Goal: Obtain resource: Obtain resource

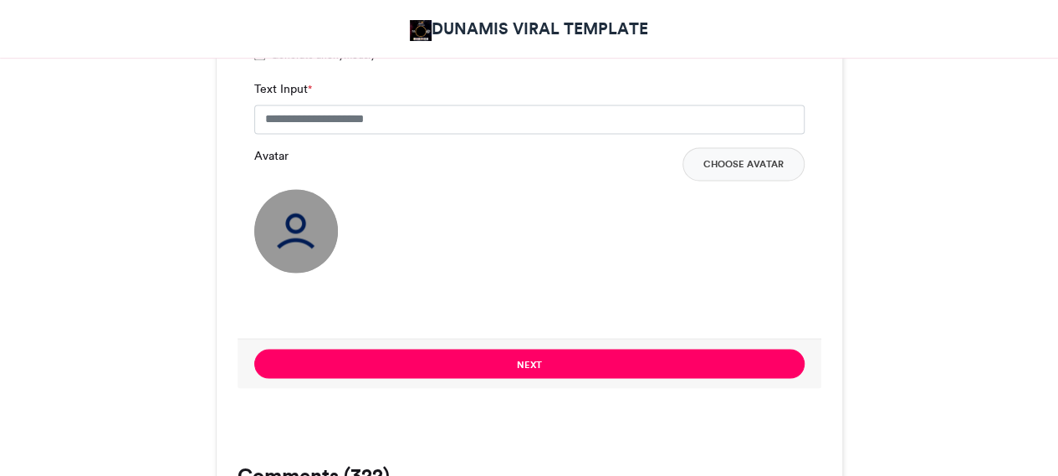
scroll to position [1305, 0]
click at [391, 110] on input "Text Input *" at bounding box center [529, 120] width 550 height 30
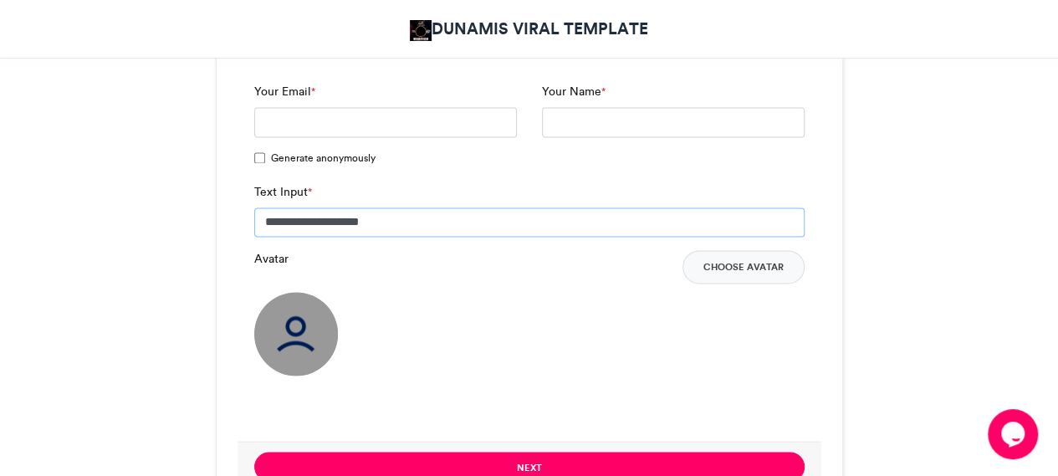
scroll to position [1203, 0]
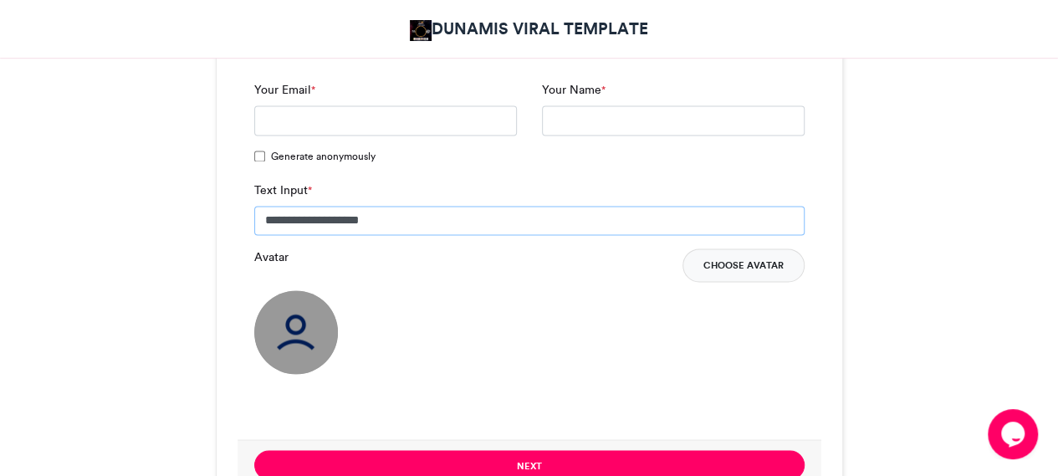
type input "**********"
click at [730, 270] on button "Choose Avatar" at bounding box center [743, 264] width 122 height 33
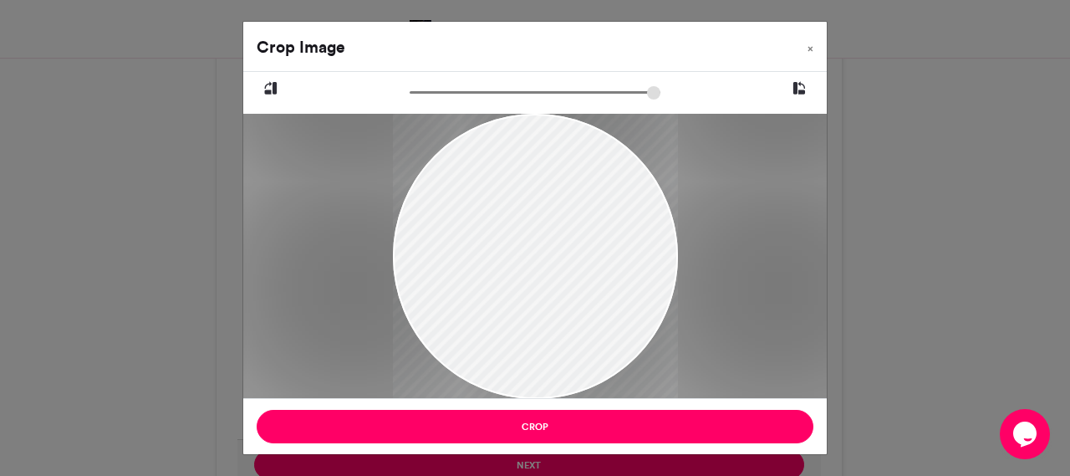
drag, startPoint x: 570, startPoint y: 293, endPoint x: 580, endPoint y: 332, distance: 40.4
click at [580, 332] on div at bounding box center [535, 296] width 285 height 507
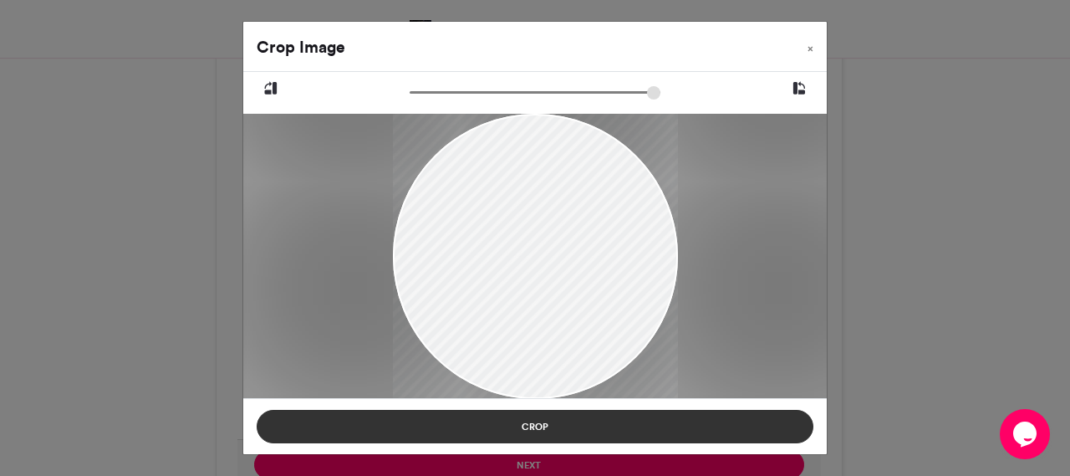
click at [559, 437] on button "Crop" at bounding box center [535, 426] width 557 height 33
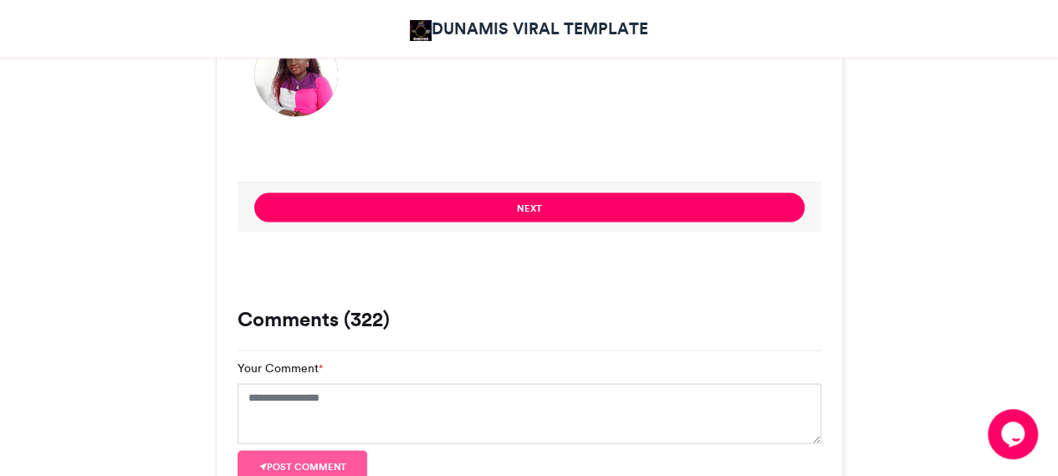
scroll to position [1462, 0]
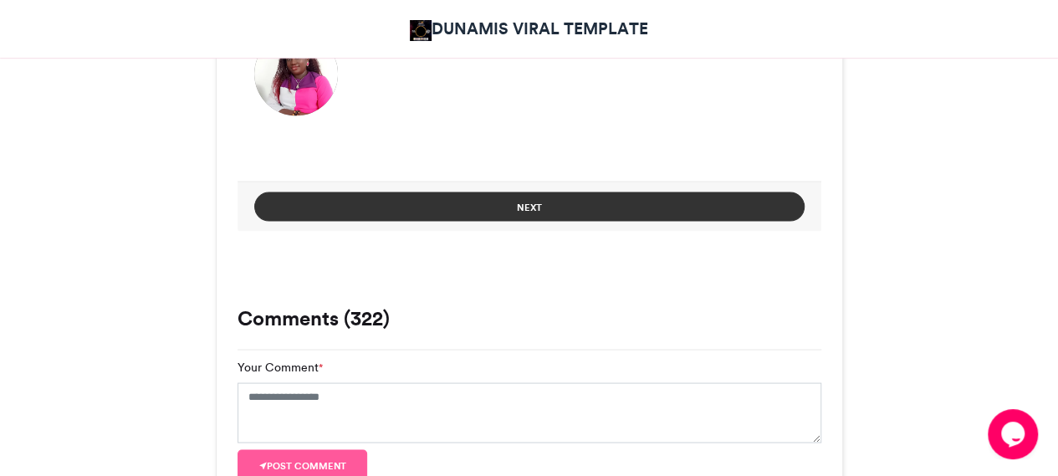
click at [492, 215] on button "Next" at bounding box center [529, 206] width 550 height 29
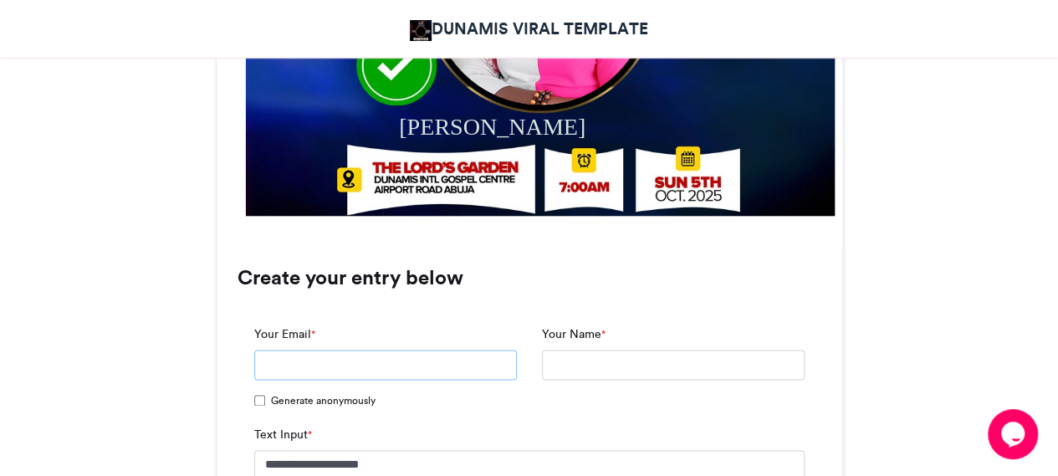
scroll to position [960, 0]
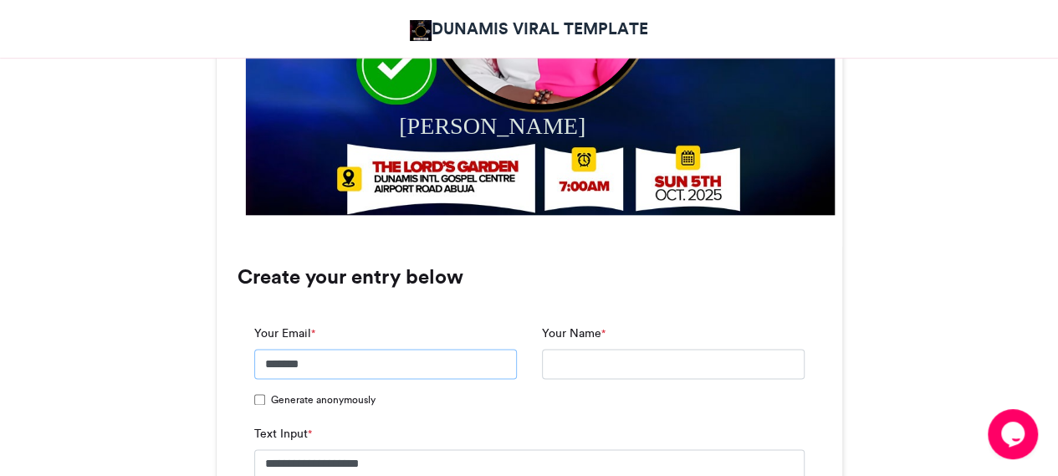
type input "*******"
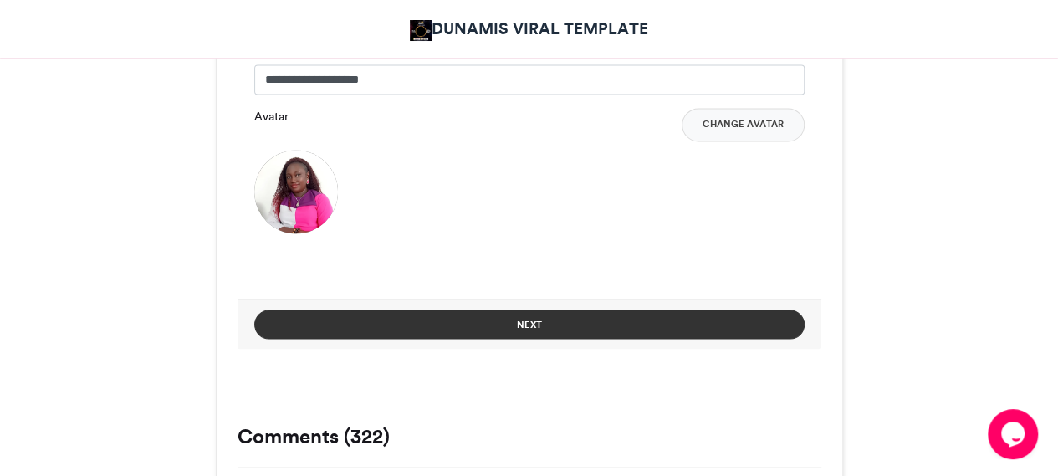
scroll to position [1280, 0]
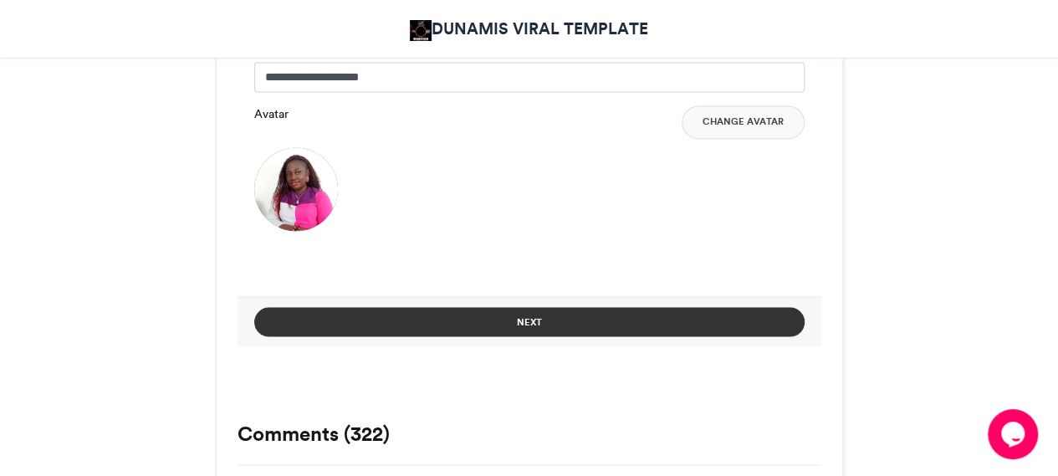
click at [515, 309] on button "Next" at bounding box center [529, 321] width 550 height 29
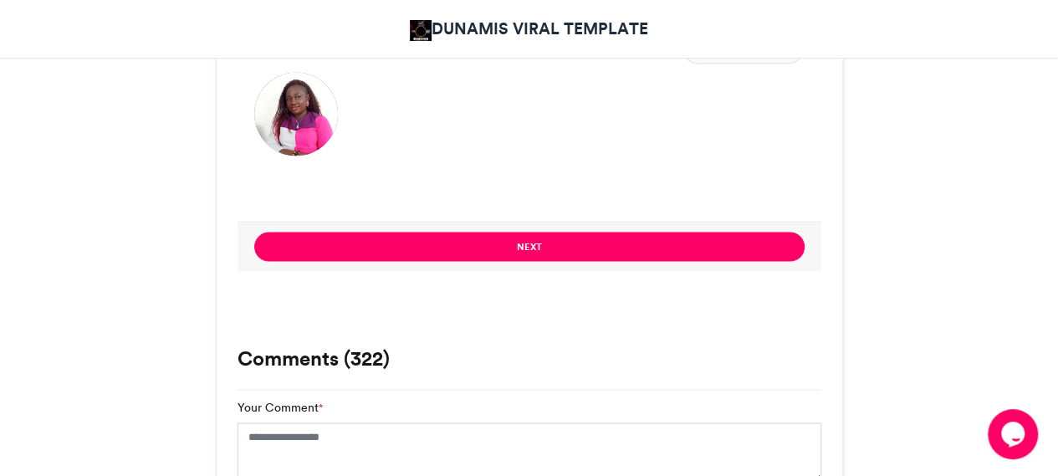
scroll to position [1356, 0]
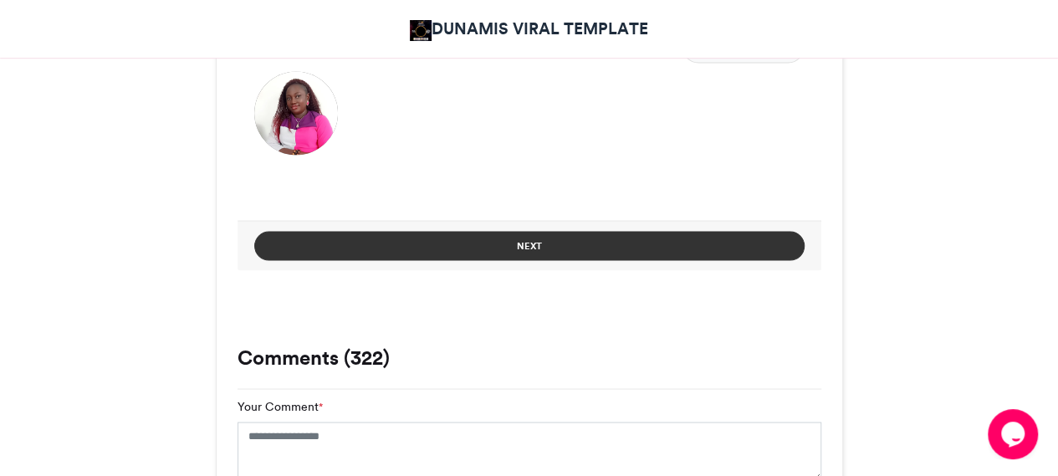
click at [549, 244] on button "Next" at bounding box center [529, 245] width 550 height 29
click at [618, 250] on button "Next" at bounding box center [529, 245] width 550 height 29
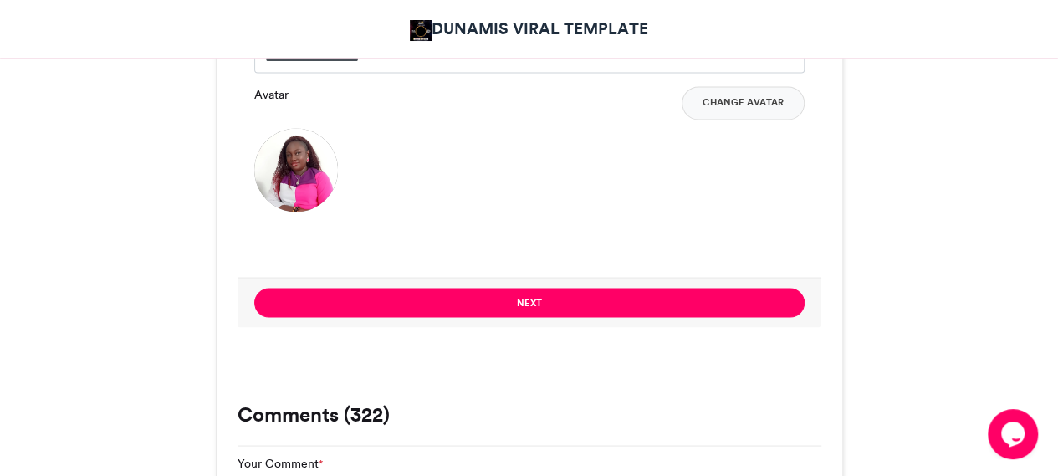
scroll to position [1298, 0]
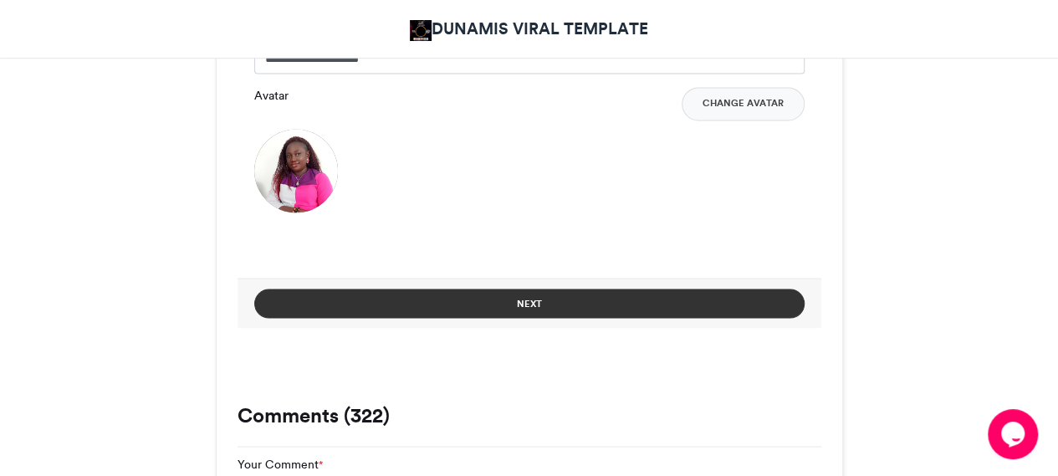
click at [545, 292] on button "Next" at bounding box center [529, 303] width 550 height 29
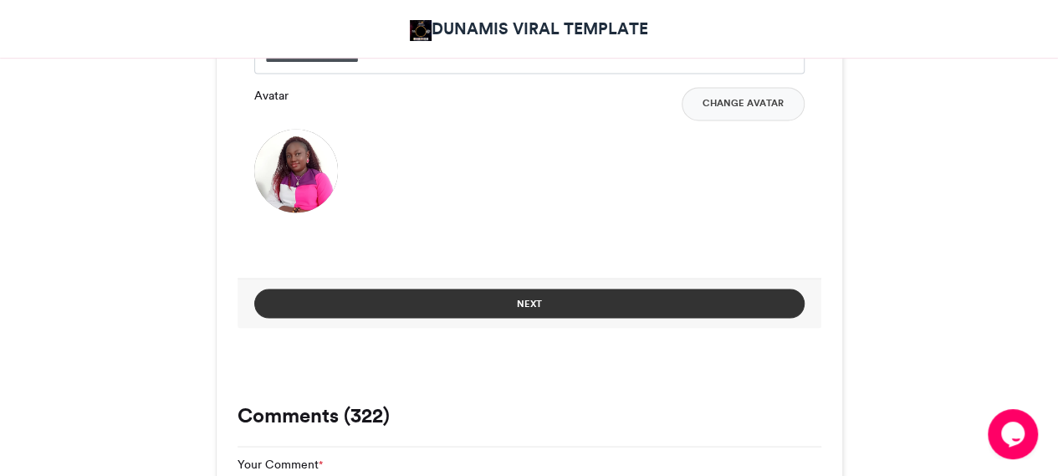
click at [545, 292] on button "Next" at bounding box center [529, 303] width 550 height 29
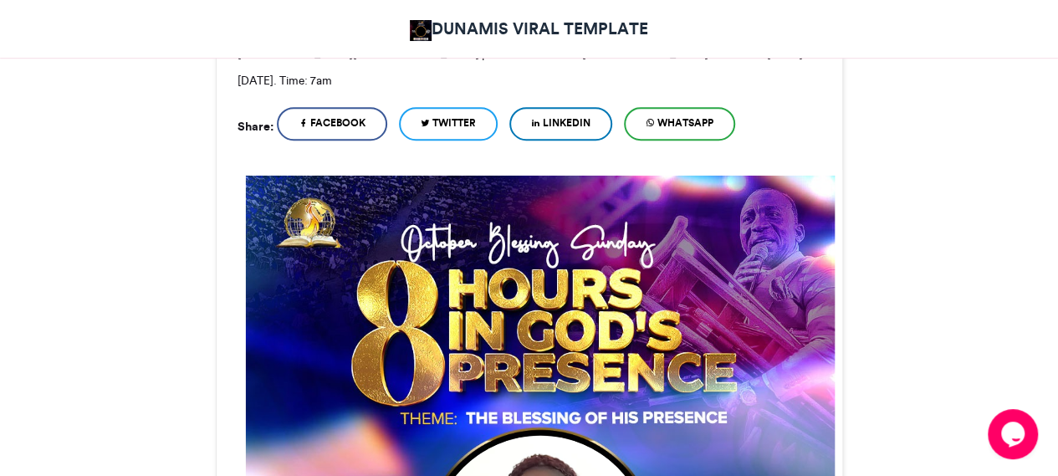
scroll to position [410, 0]
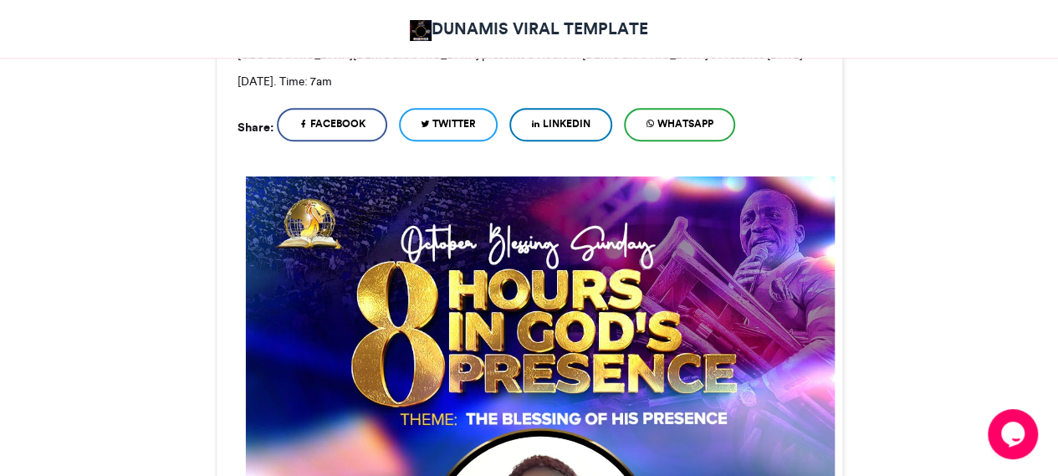
click at [689, 120] on span "WhatsApp" at bounding box center [685, 123] width 56 height 15
click at [669, 123] on span "WhatsApp" at bounding box center [685, 123] width 56 height 15
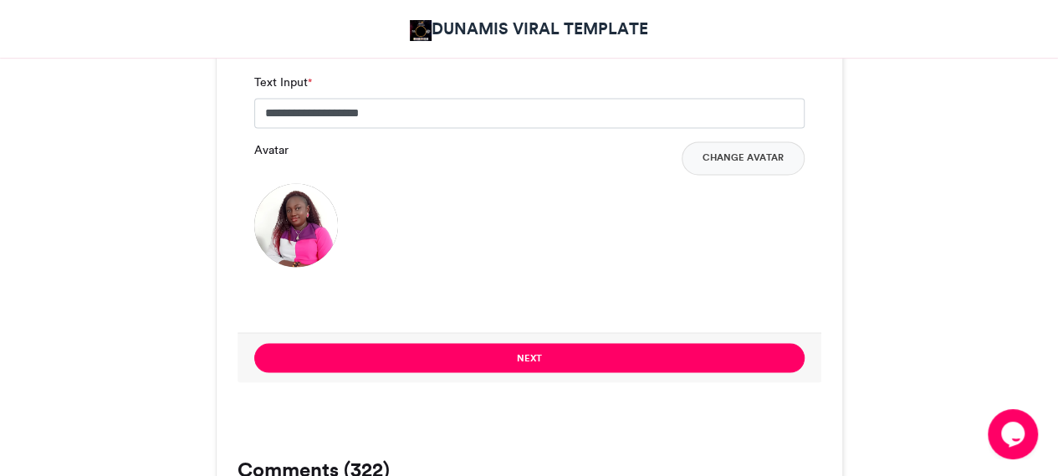
scroll to position [1269, 0]
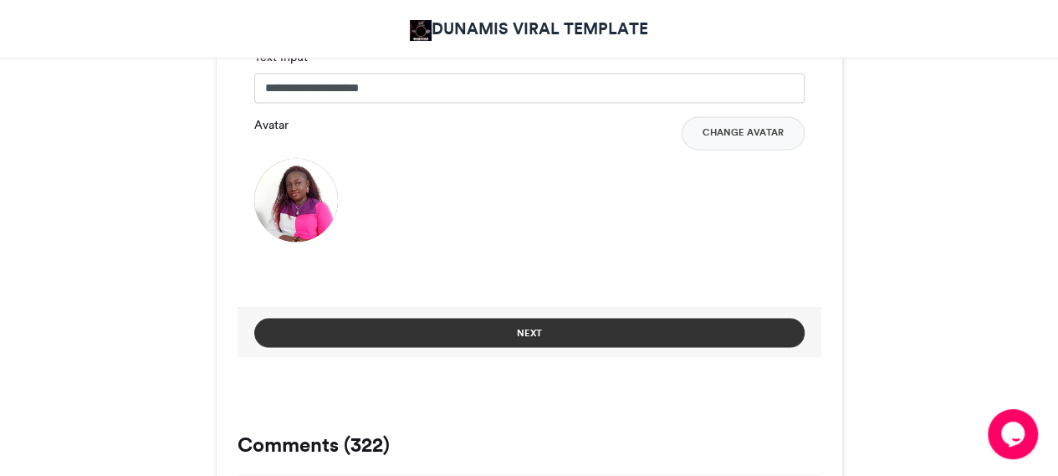
click at [546, 334] on button "Next" at bounding box center [529, 332] width 550 height 29
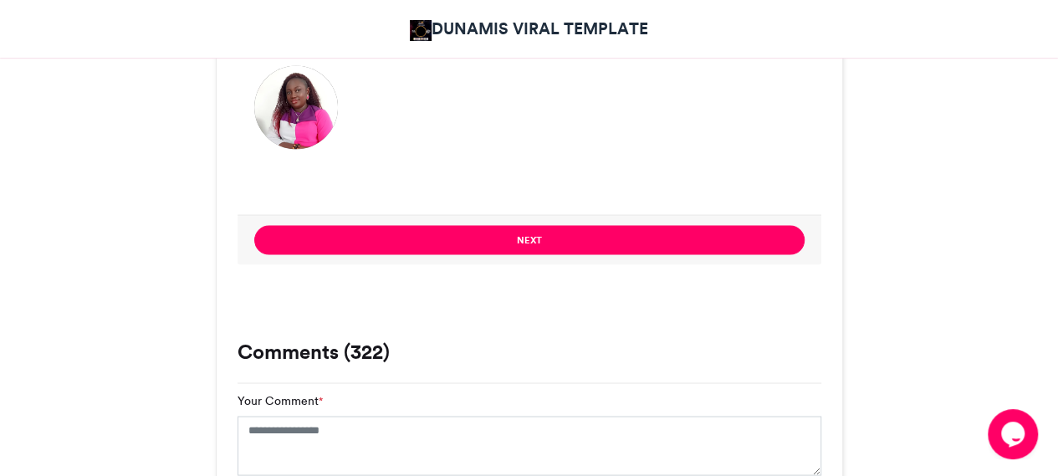
scroll to position [1323, 0]
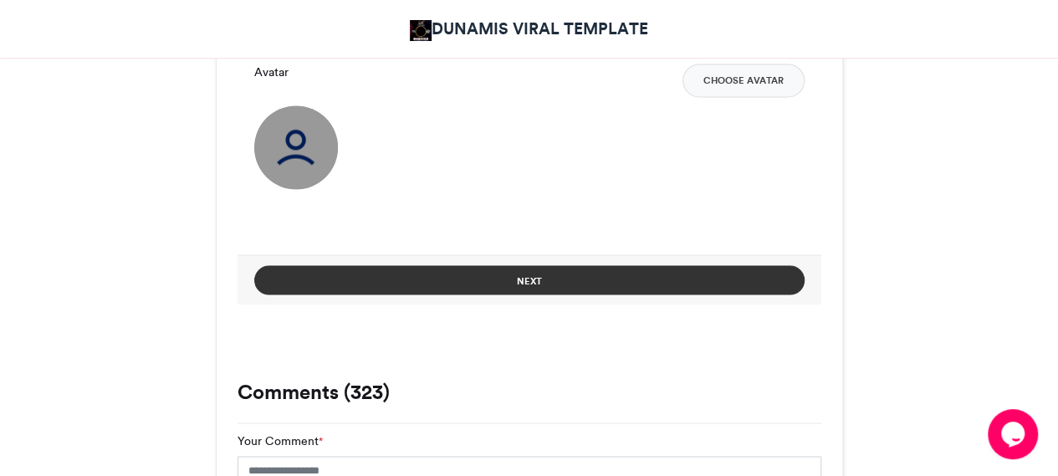
click at [480, 282] on button "Next" at bounding box center [529, 279] width 550 height 29
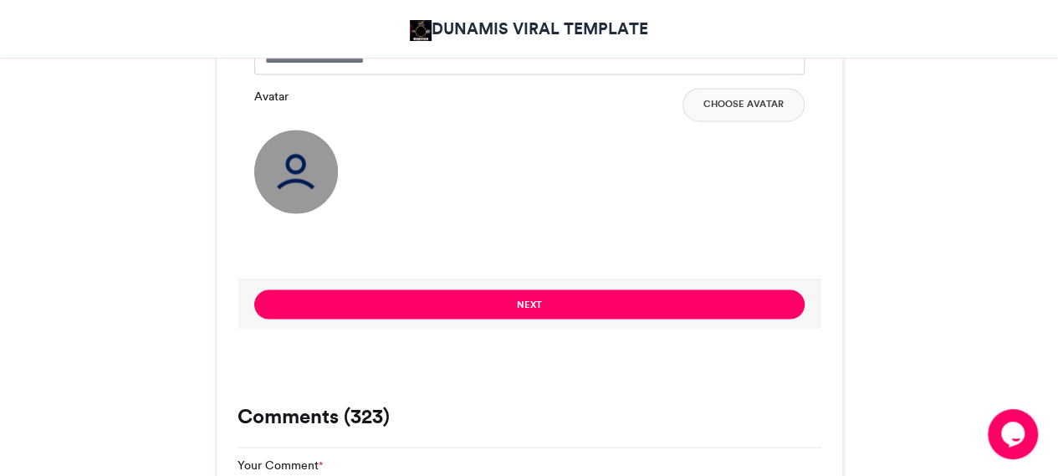
scroll to position [1303, 0]
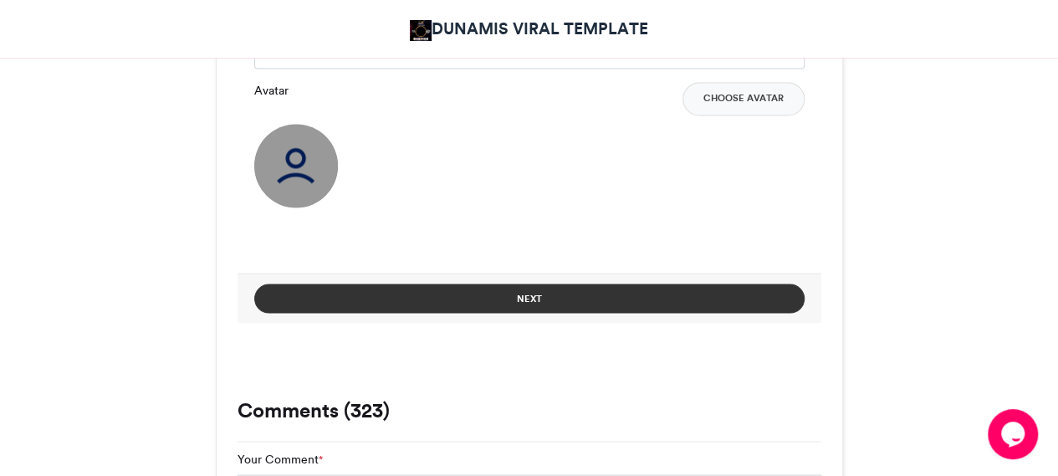
click at [480, 300] on button "Next" at bounding box center [529, 298] width 550 height 29
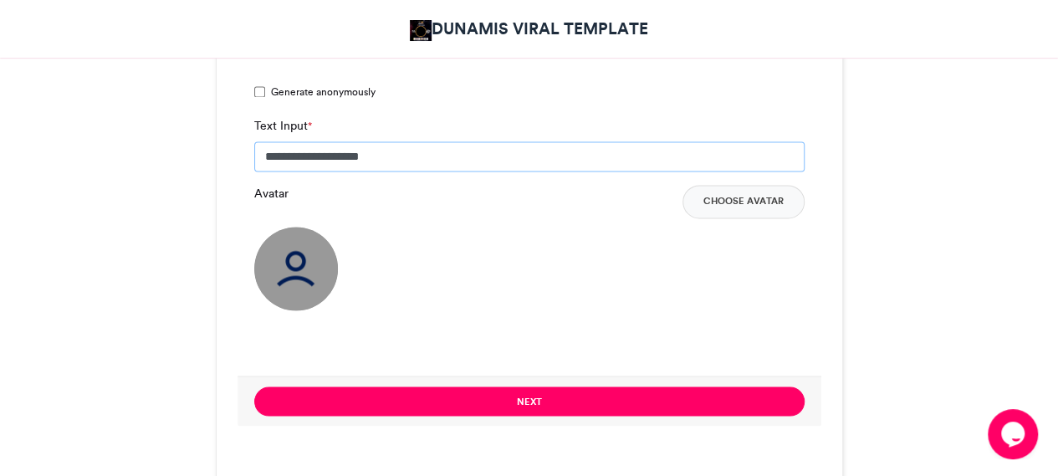
scroll to position [1249, 0]
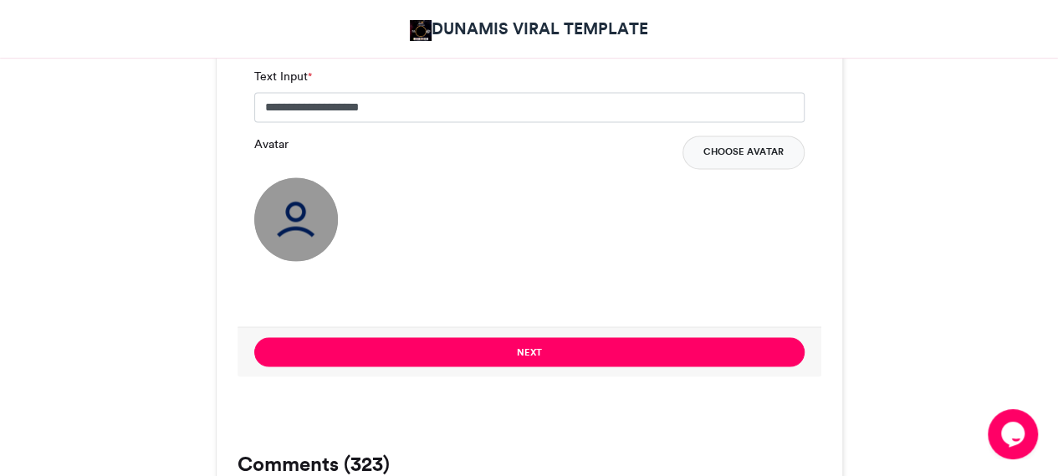
click at [741, 148] on button "Choose Avatar" at bounding box center [743, 151] width 122 height 33
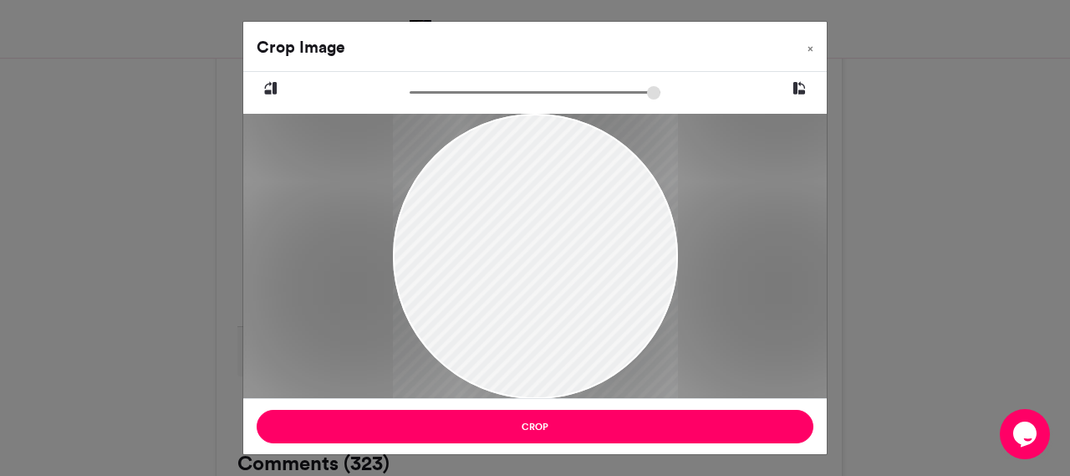
drag, startPoint x: 554, startPoint y: 262, endPoint x: 553, endPoint y: 304, distance: 41.8
click at [553, 304] on div at bounding box center [535, 299] width 285 height 507
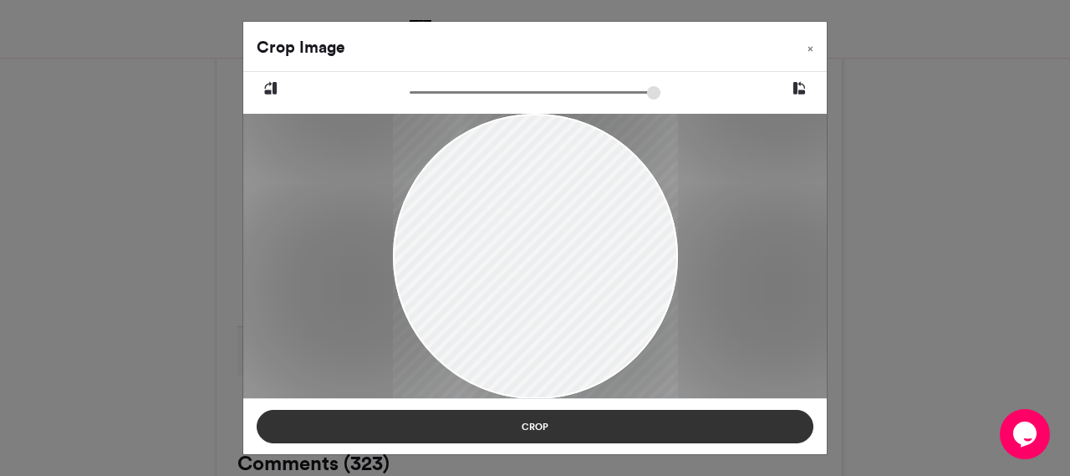
click at [508, 435] on button "Crop" at bounding box center [535, 426] width 557 height 33
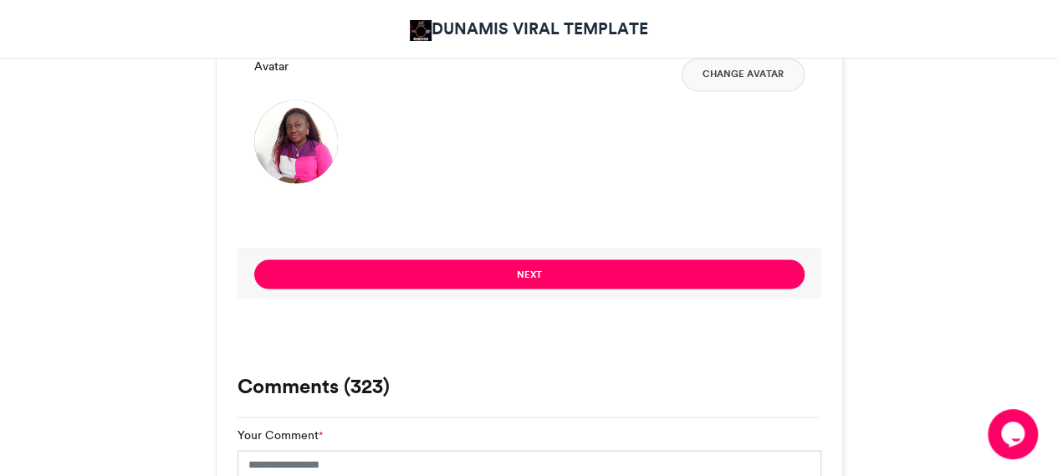
scroll to position [1341, 0]
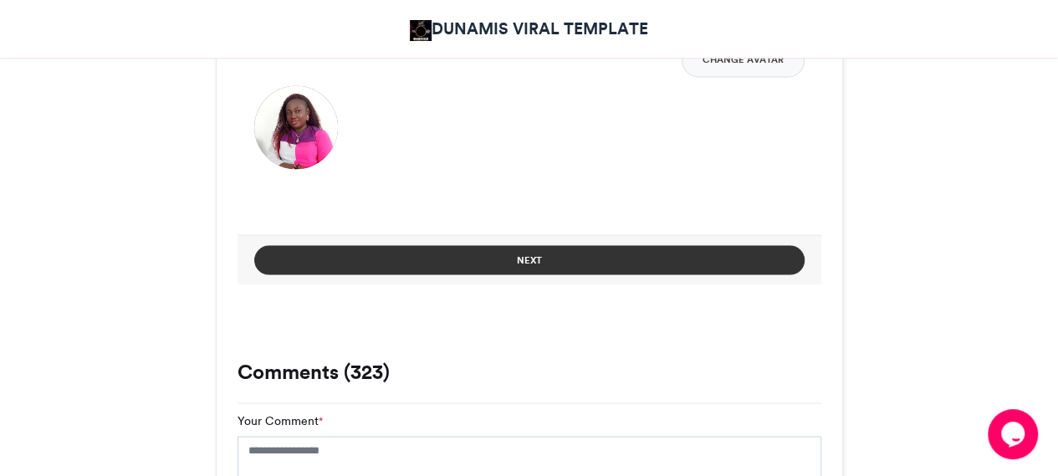
click at [488, 262] on button "Next" at bounding box center [529, 259] width 550 height 29
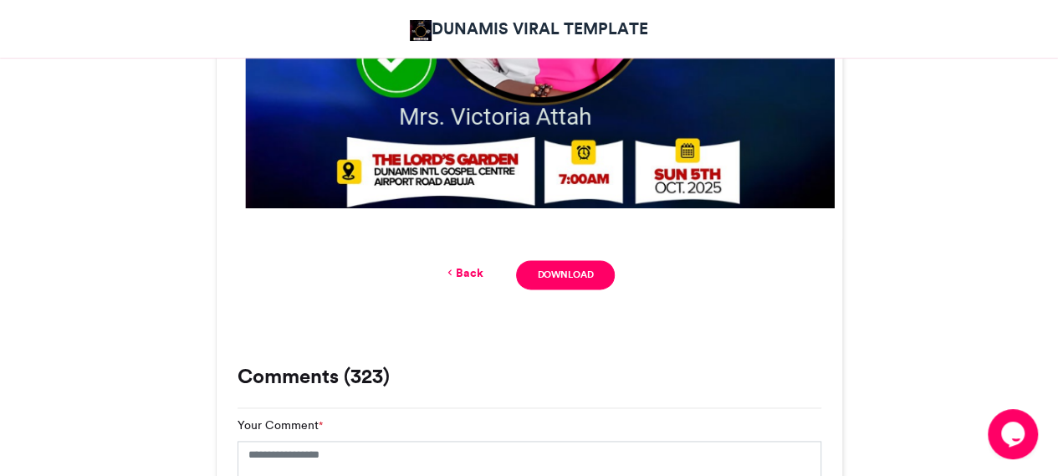
scroll to position [989, 0]
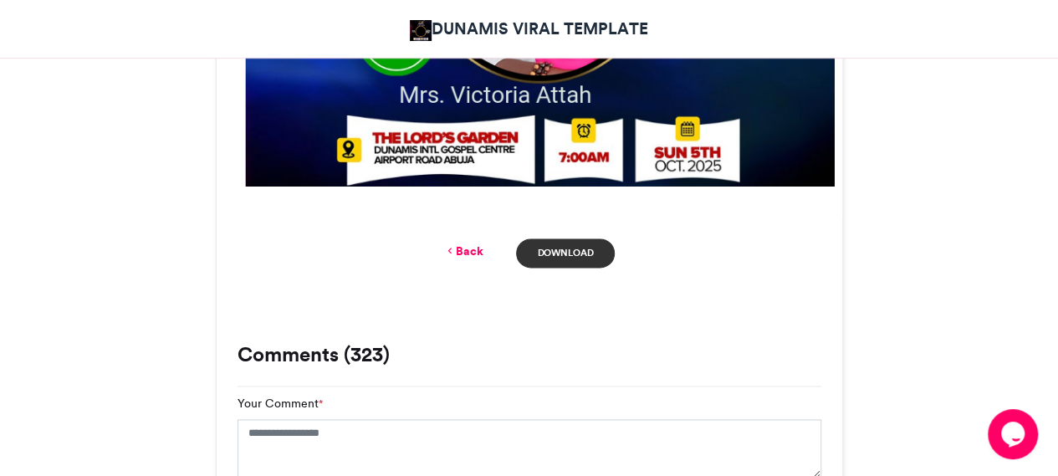
click at [559, 257] on link "Download" at bounding box center [565, 252] width 98 height 29
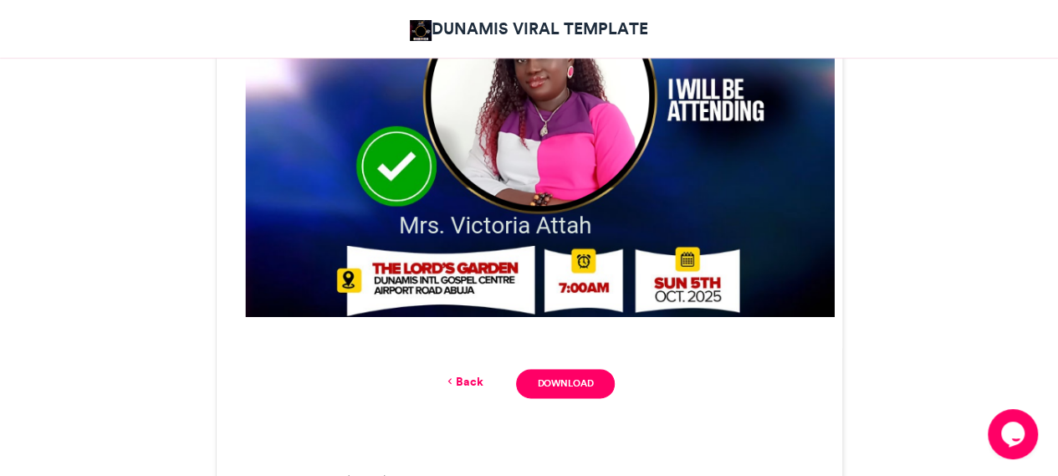
click at [473, 381] on link "Back" at bounding box center [462, 382] width 39 height 18
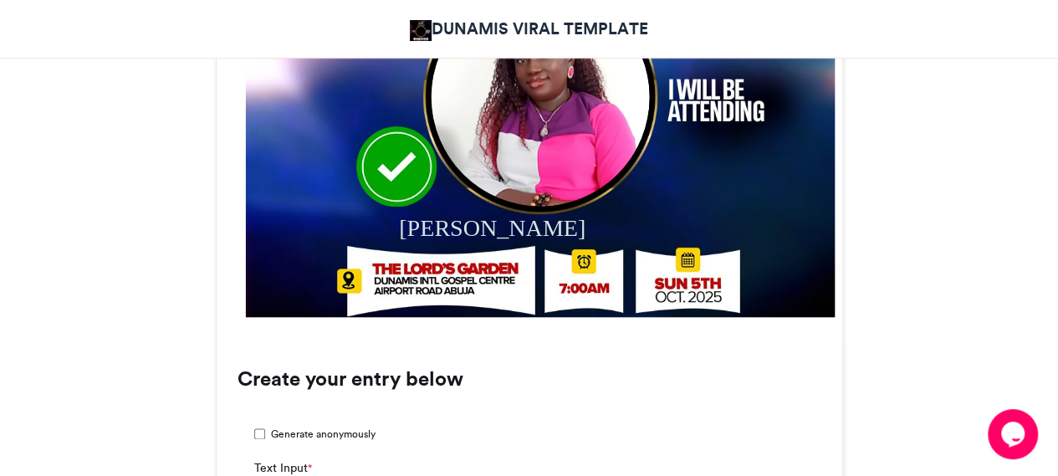
scroll to position [1193, 0]
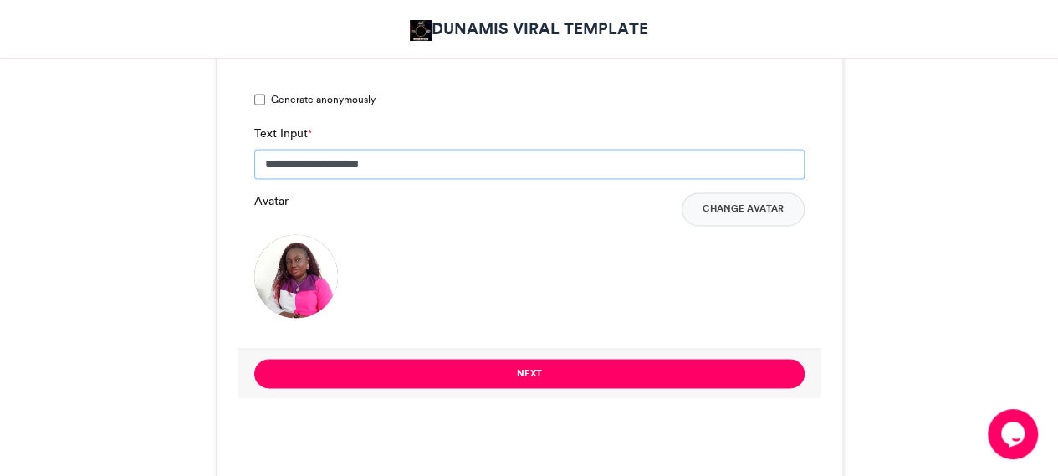
drag, startPoint x: 544, startPoint y: 168, endPoint x: 261, endPoint y: 173, distance: 283.6
click at [261, 173] on input "**********" at bounding box center [529, 164] width 550 height 30
click at [713, 205] on button "Change Avatar" at bounding box center [743, 208] width 123 height 33
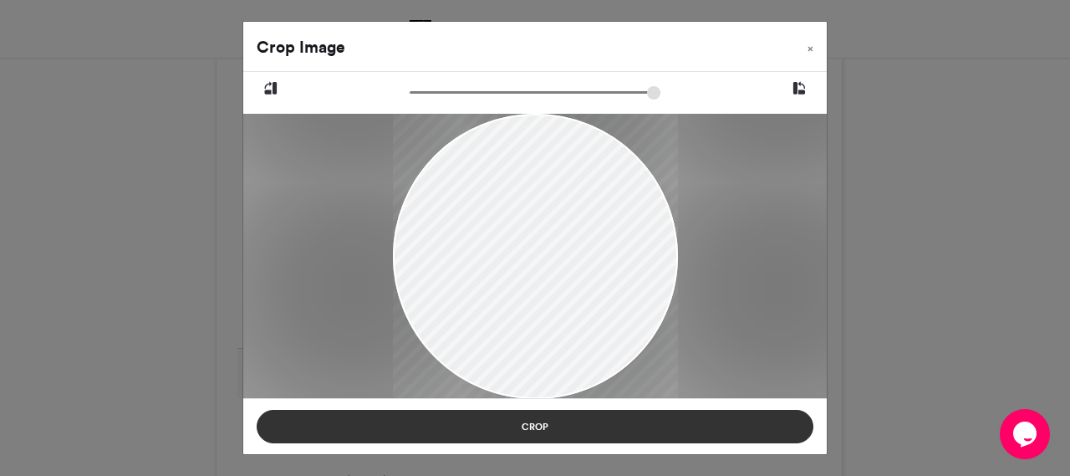
drag, startPoint x: 529, startPoint y: 288, endPoint x: 531, endPoint y: 411, distance: 123.8
click at [531, 411] on div "Crop Image × Crop" at bounding box center [535, 238] width 585 height 434
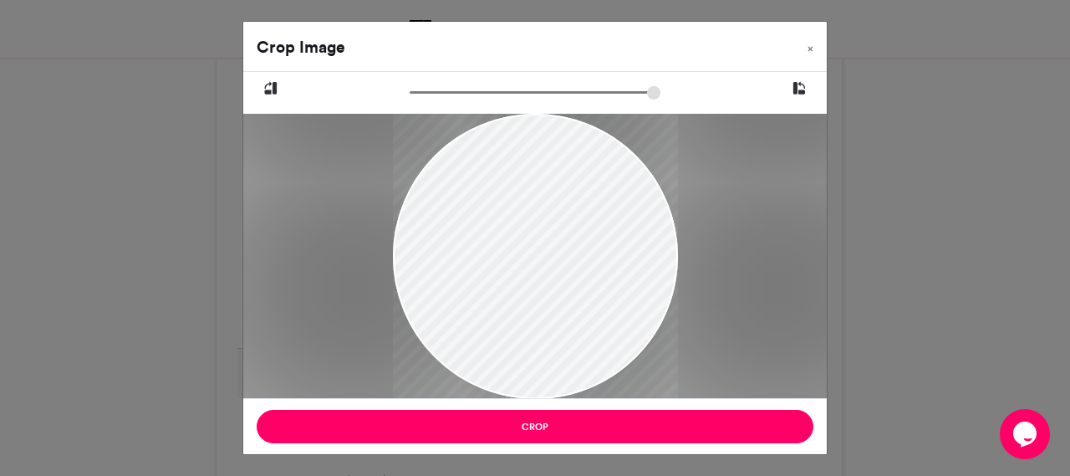
drag, startPoint x: 538, startPoint y: 287, endPoint x: 534, endPoint y: 325, distance: 38.7
click at [536, 309] on div at bounding box center [535, 367] width 285 height 508
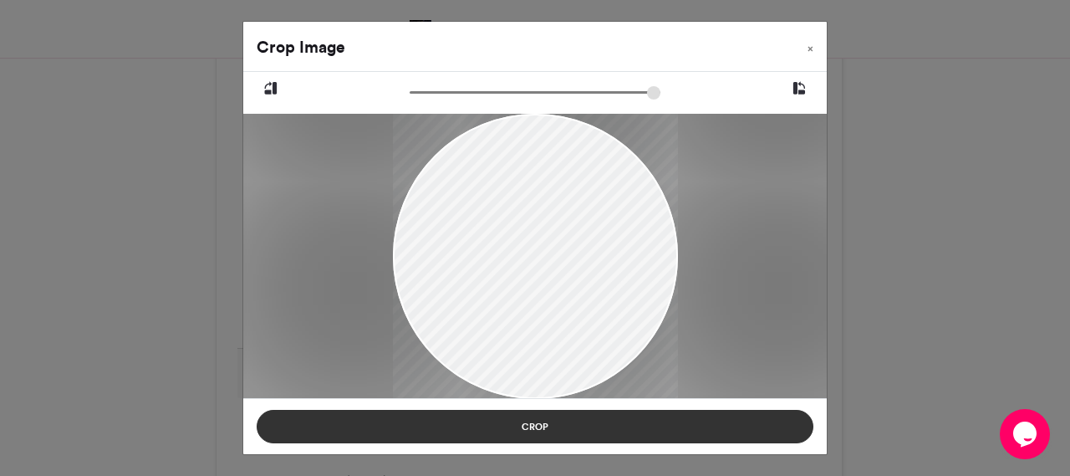
click at [515, 426] on button "Crop" at bounding box center [535, 426] width 557 height 33
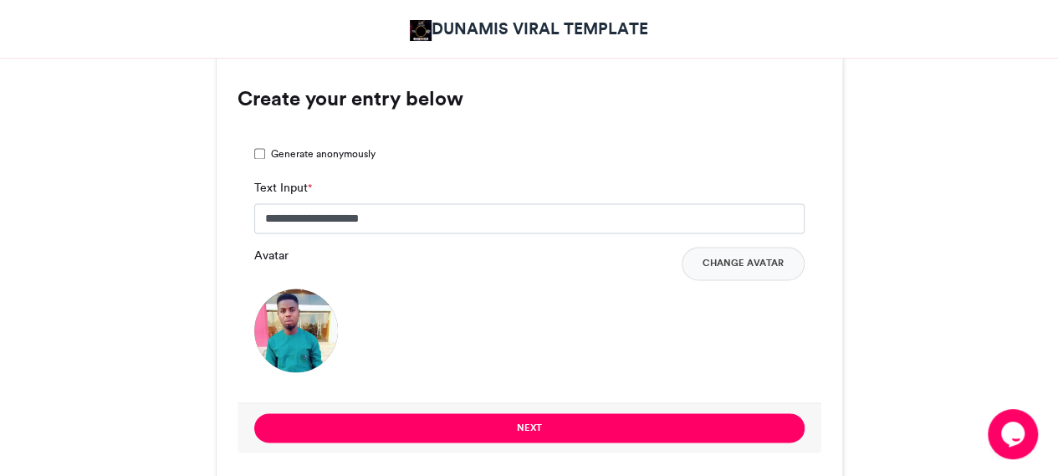
scroll to position [1117, 0]
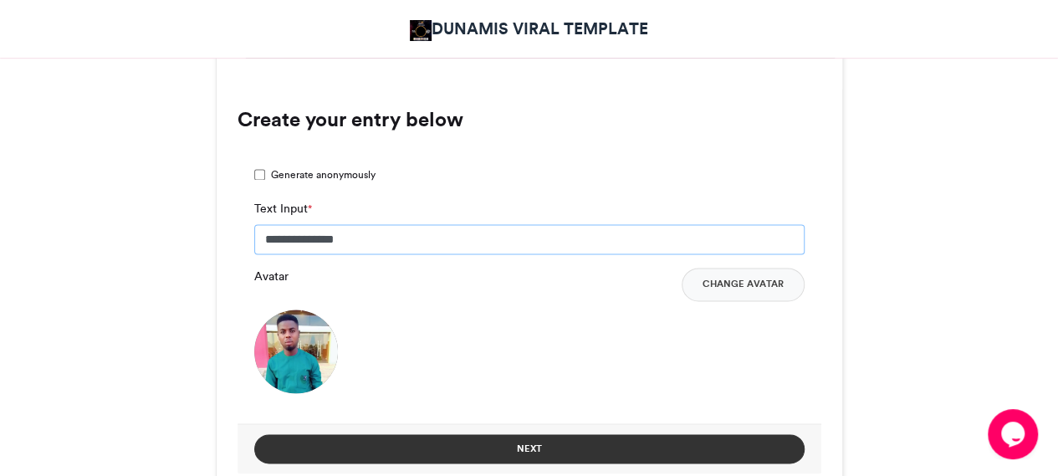
type input "**********"
click at [394, 439] on button "Next" at bounding box center [529, 448] width 550 height 29
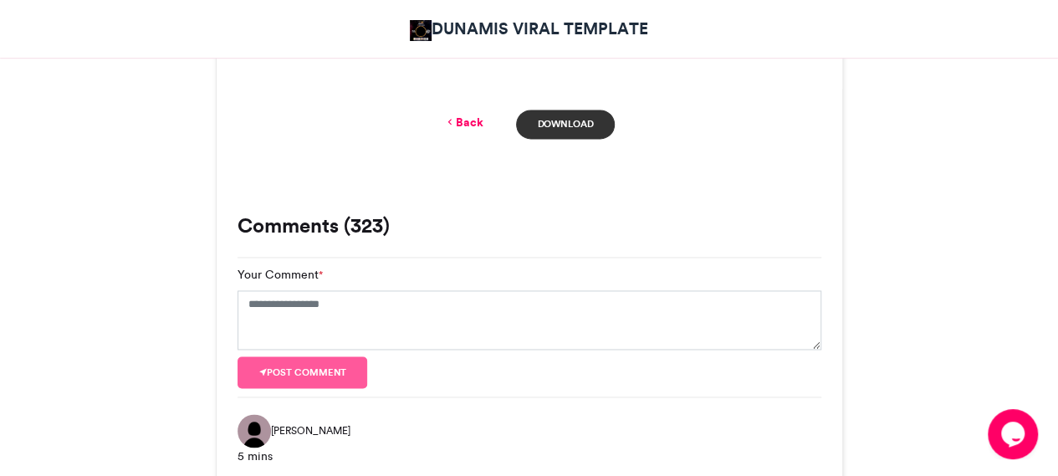
click at [567, 119] on link "Download" at bounding box center [565, 124] width 98 height 29
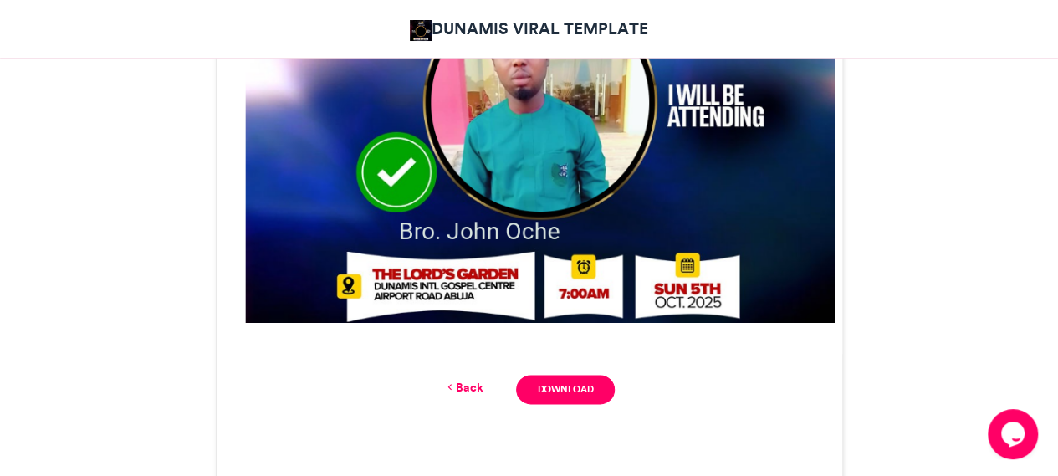
scroll to position [866, 0]
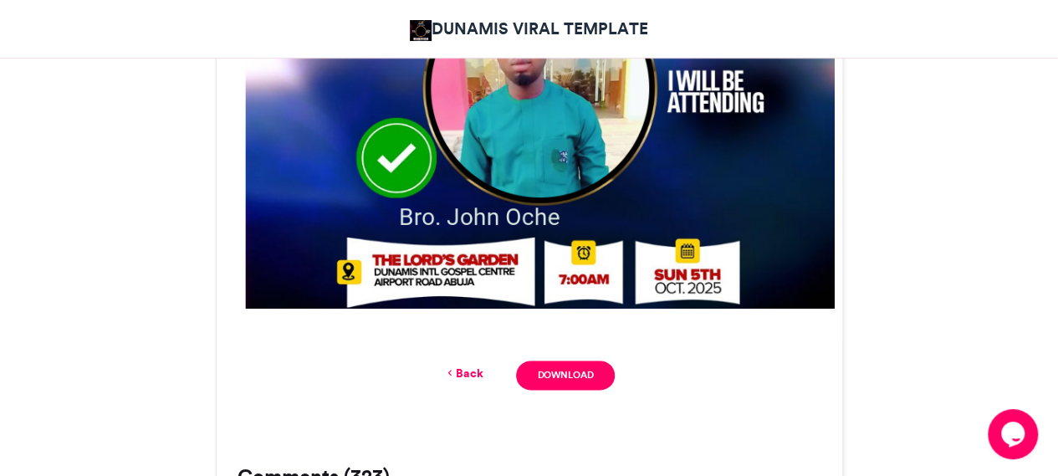
click at [470, 369] on link "Back" at bounding box center [462, 374] width 39 height 18
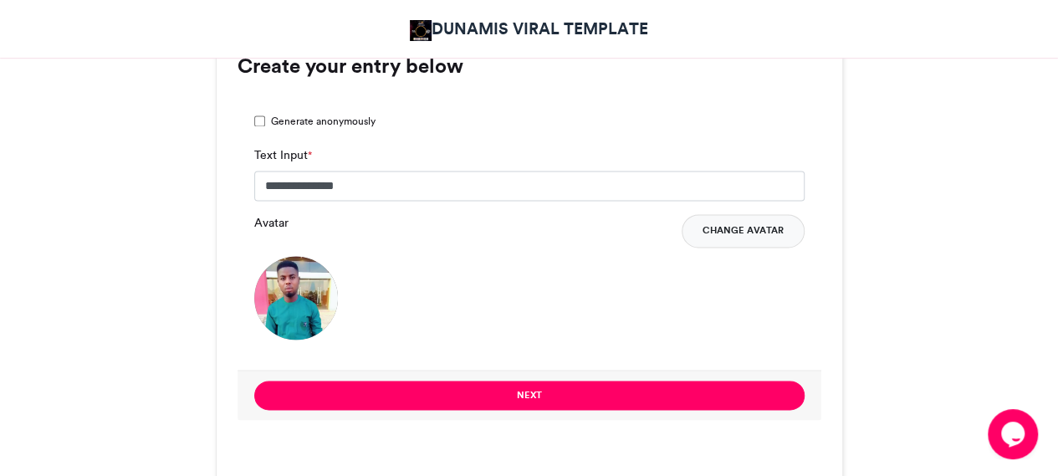
scroll to position [1172, 0]
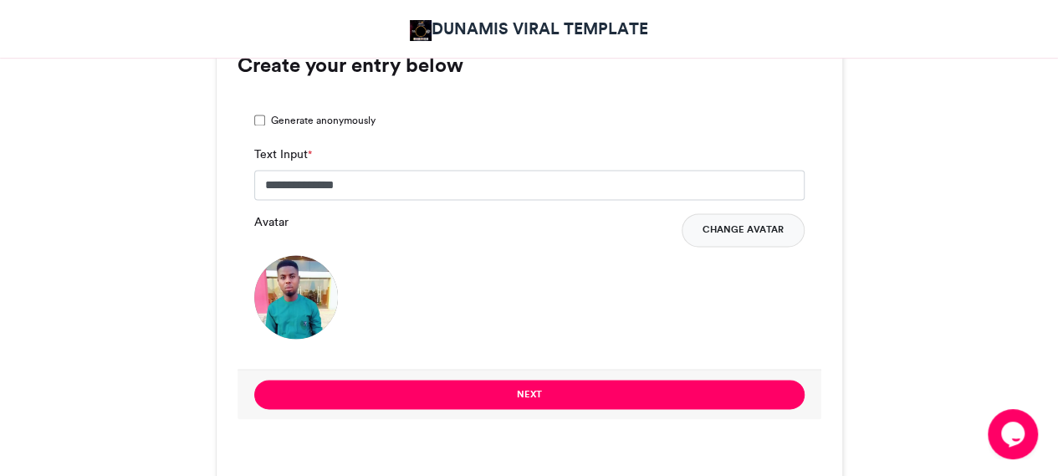
click at [743, 217] on button "Change Avatar" at bounding box center [743, 229] width 123 height 33
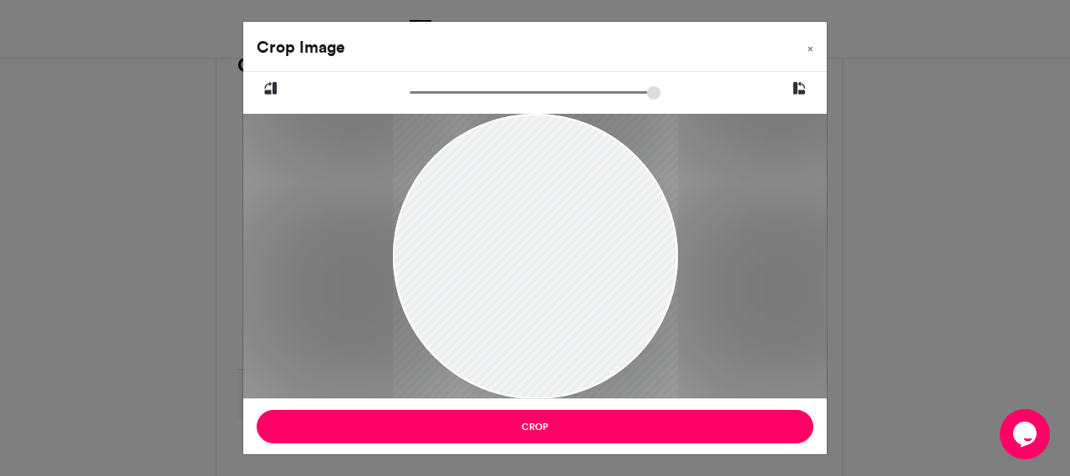
drag, startPoint x: 522, startPoint y: 208, endPoint x: 514, endPoint y: 163, distance: 45.9
click at [514, 163] on div at bounding box center [535, 256] width 285 height 285
click at [537, 238] on div at bounding box center [535, 256] width 285 height 285
drag, startPoint x: 422, startPoint y: 94, endPoint x: 465, endPoint y: 90, distance: 42.8
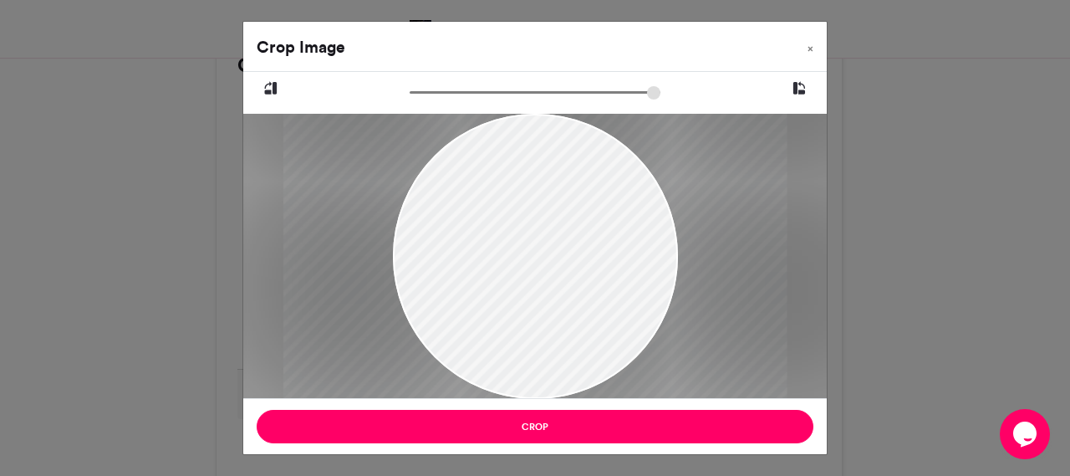
type input "******"
click at [465, 90] on input "zoom" at bounding box center [535, 92] width 251 height 16
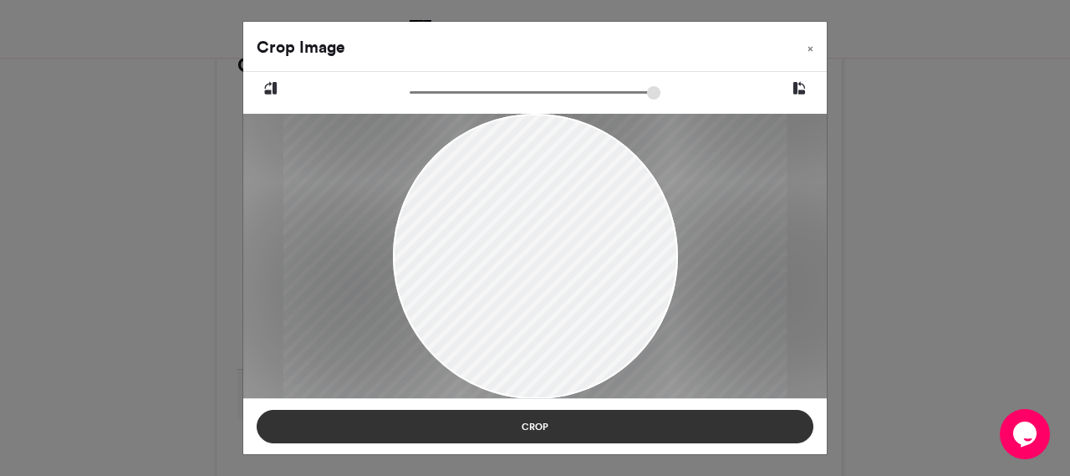
click at [547, 426] on button "Crop" at bounding box center [535, 426] width 557 height 33
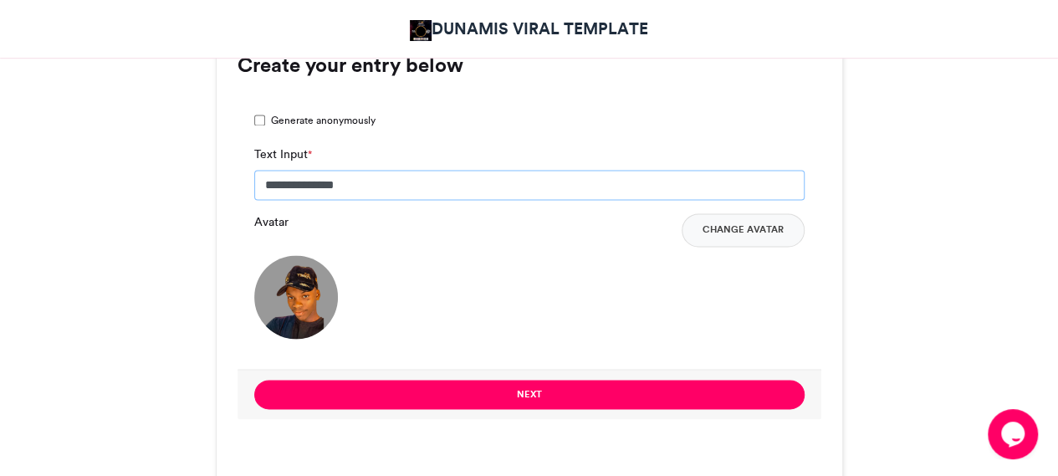
drag, startPoint x: 363, startPoint y: 178, endPoint x: 286, endPoint y: 188, distance: 77.6
click at [286, 188] on input "**********" at bounding box center [529, 185] width 550 height 30
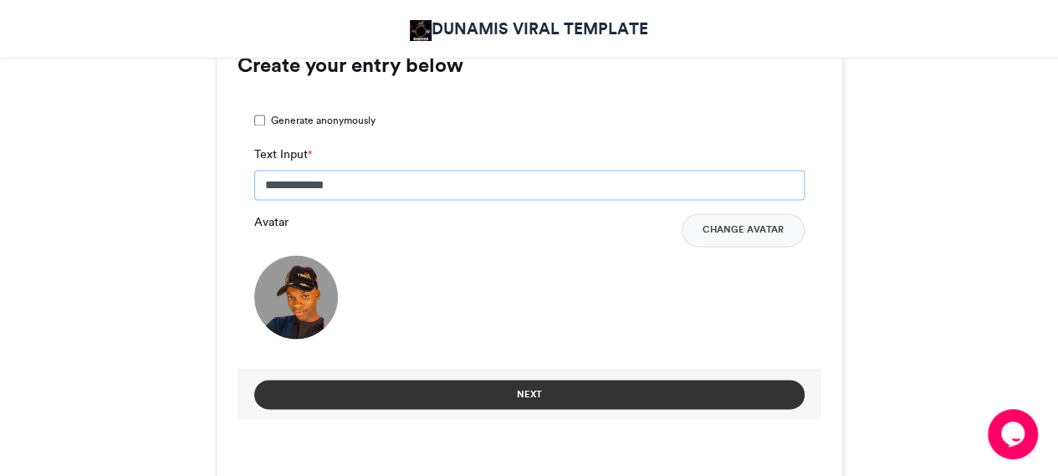
type input "**********"
click at [455, 406] on button "Next" at bounding box center [529, 394] width 550 height 29
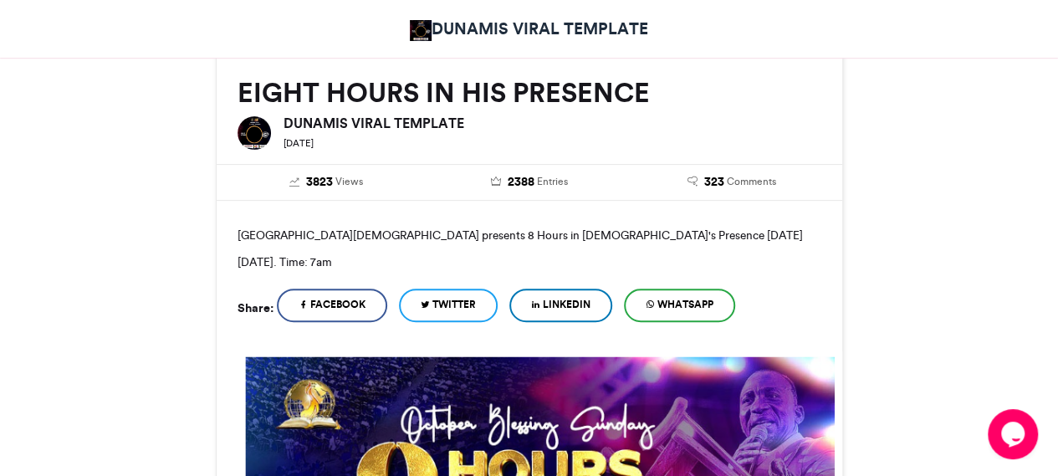
scroll to position [838, 0]
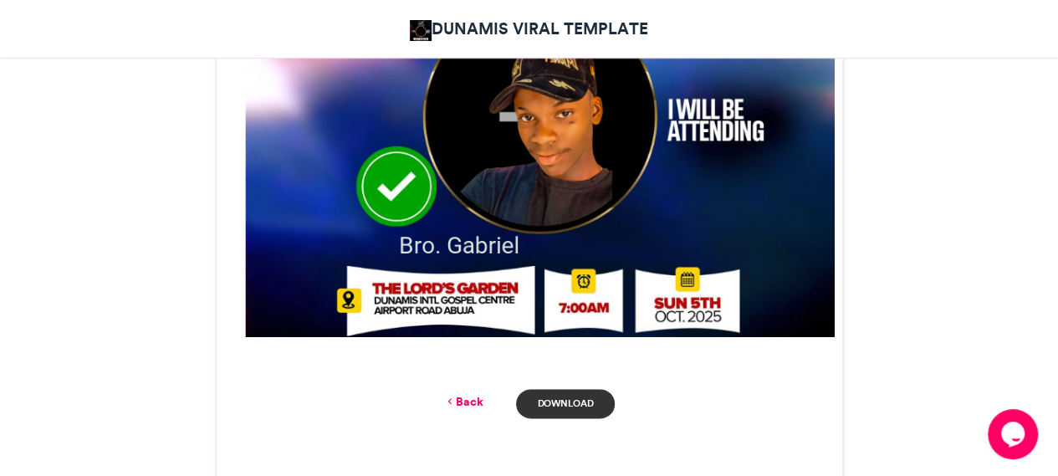
click at [542, 400] on link "Download" at bounding box center [565, 403] width 98 height 29
click at [475, 404] on link "Back" at bounding box center [462, 402] width 39 height 18
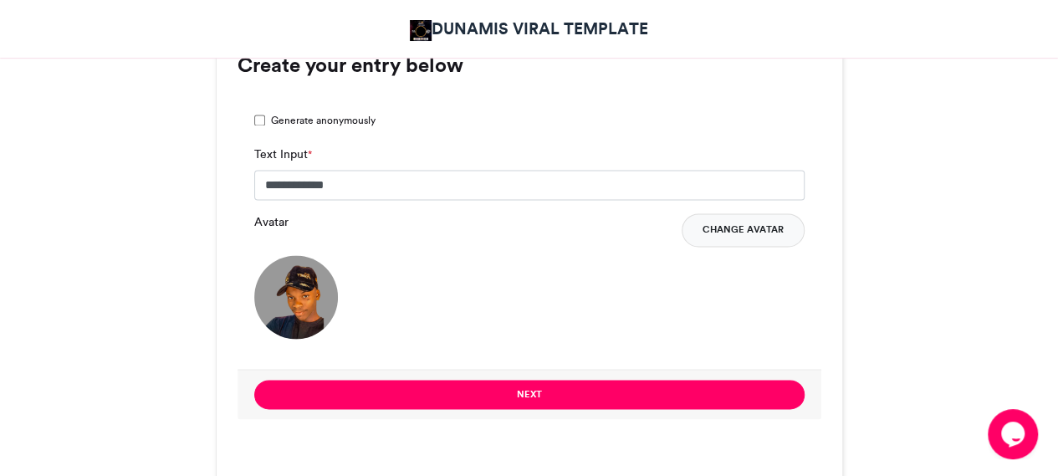
click at [736, 221] on button "Change Avatar" at bounding box center [743, 229] width 123 height 33
click at [657, 308] on div "Avatar Change Avatar" at bounding box center [529, 275] width 550 height 125
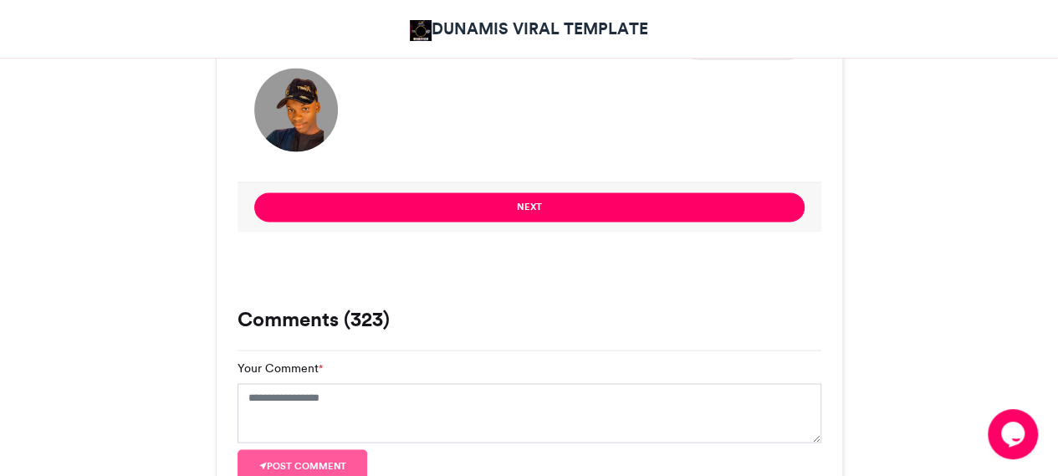
scroll to position [1261, 0]
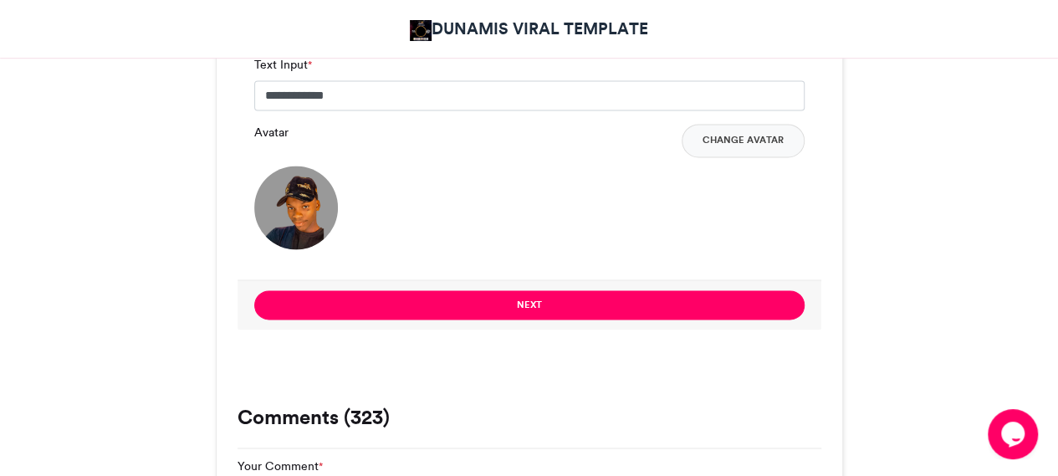
click at [959, 175] on div "EIGHT HOURS IN HIS PRESENCE DUNAMIS VIRAL TEMPLATE 2 days ago 3823 Views 2388 E…" at bounding box center [529, 345] width 953 height 2676
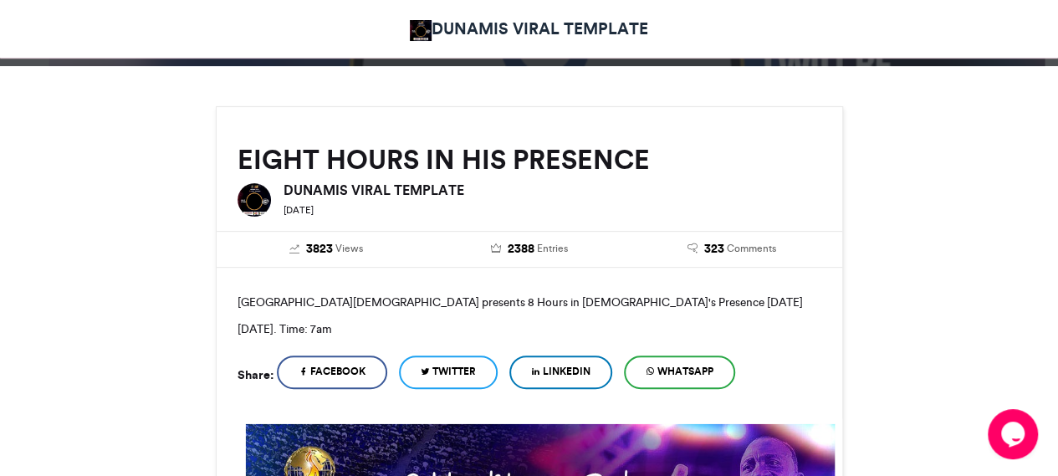
scroll to position [0, 0]
